Goal: Task Accomplishment & Management: Manage account settings

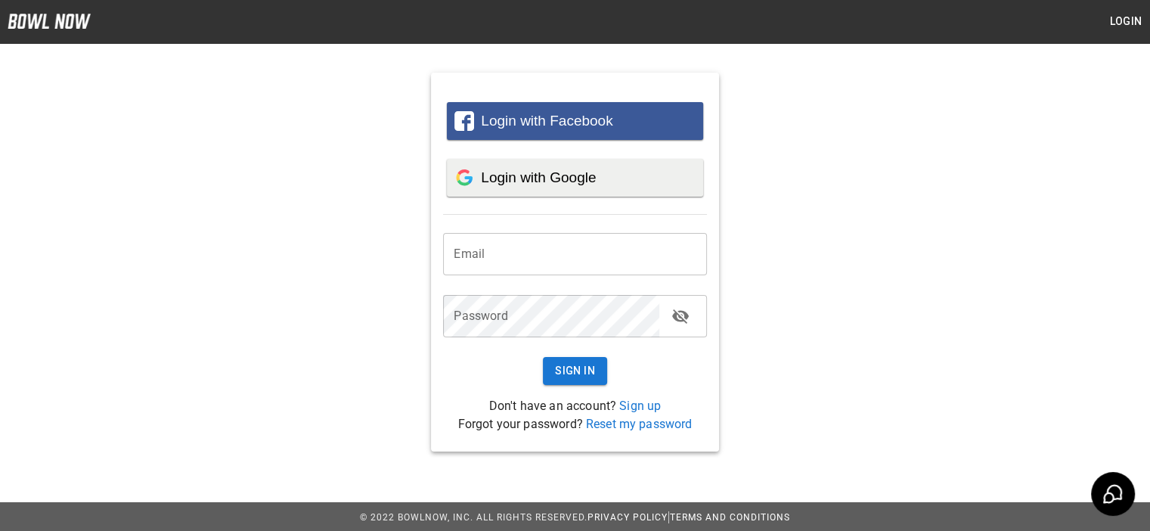
click at [545, 181] on span "Login with Google" at bounding box center [538, 177] width 115 height 16
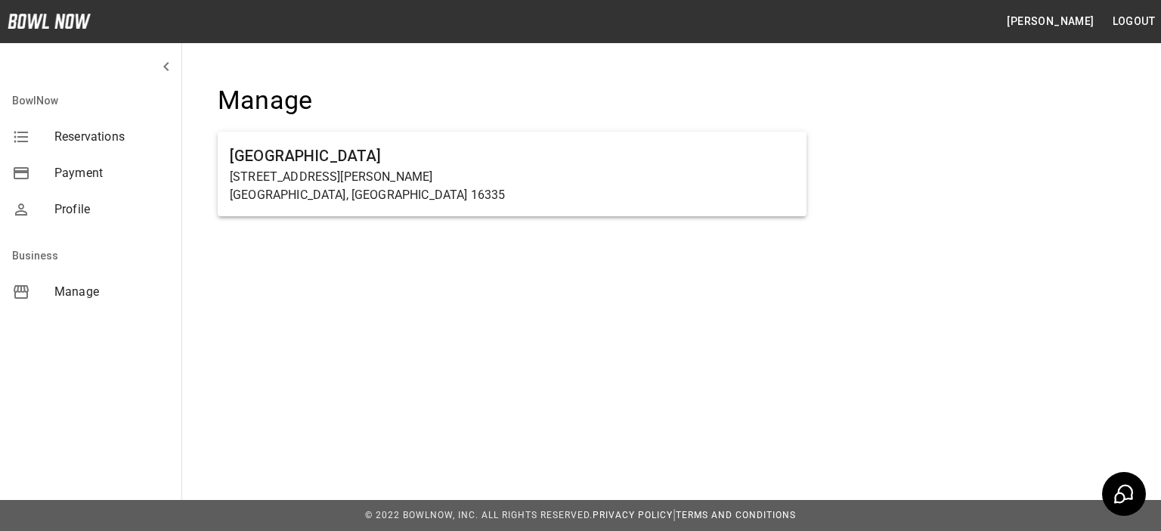
click at [314, 157] on h6 "[GEOGRAPHIC_DATA]" at bounding box center [512, 156] width 565 height 24
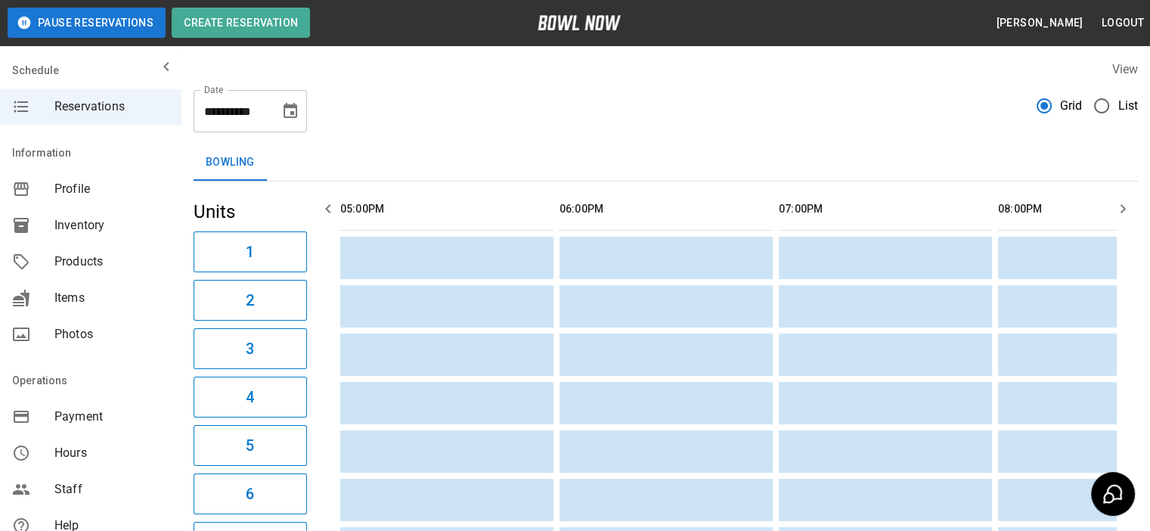
click at [1131, 107] on span "List" at bounding box center [1127, 106] width 20 height 18
click at [1119, 107] on span "List" at bounding box center [1127, 106] width 20 height 18
